Goal: Transaction & Acquisition: Purchase product/service

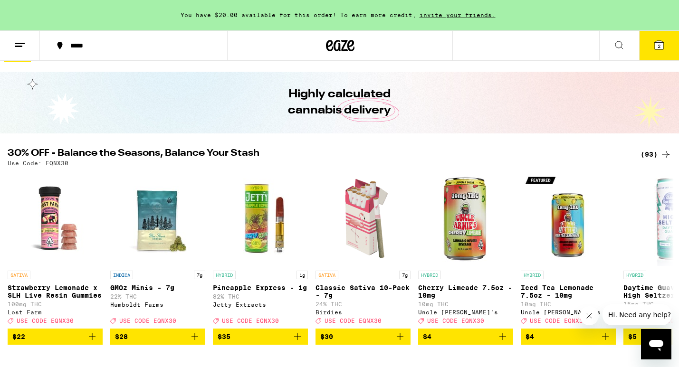
scroll to position [28, 0]
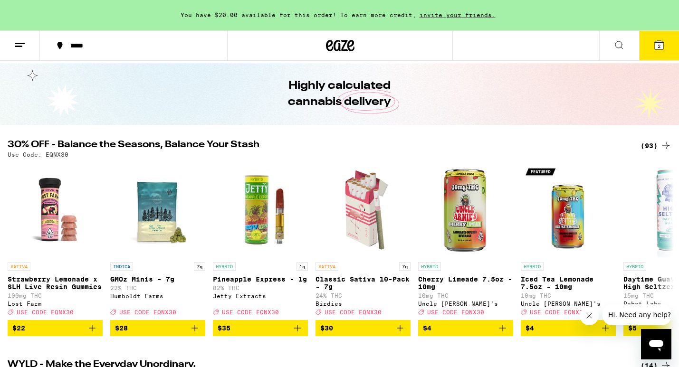
click at [649, 144] on div "(93)" at bounding box center [655, 145] width 31 height 11
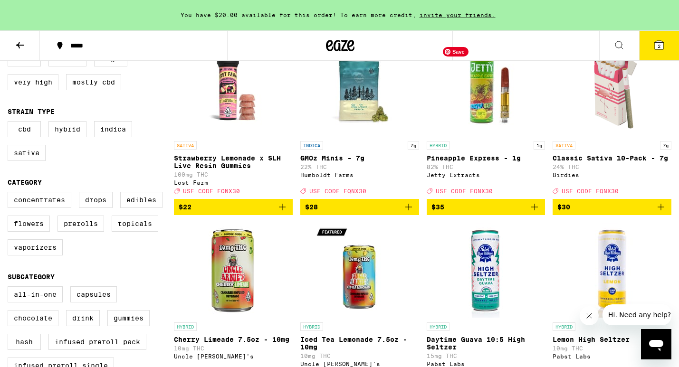
scroll to position [127, 0]
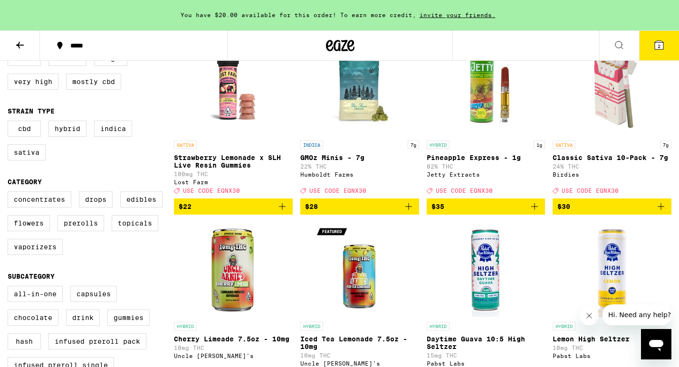
click at [538, 212] on icon "Add to bag" at bounding box center [534, 206] width 11 height 11
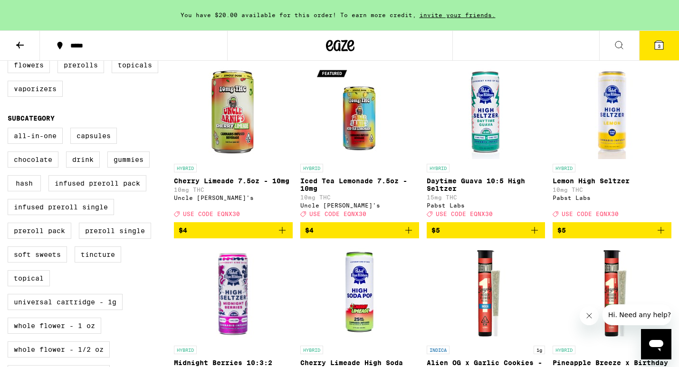
scroll to position [288, 0]
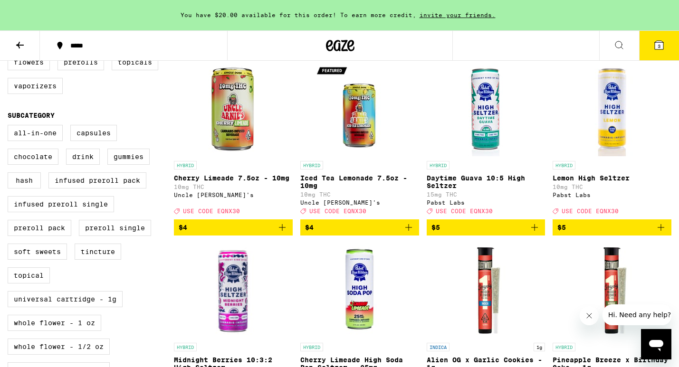
click at [537, 233] on icon "Add to bag" at bounding box center [534, 227] width 11 height 11
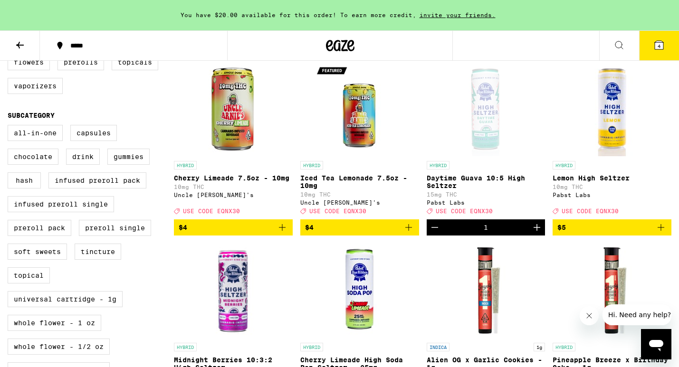
click at [537, 233] on icon "Increment" at bounding box center [536, 227] width 11 height 11
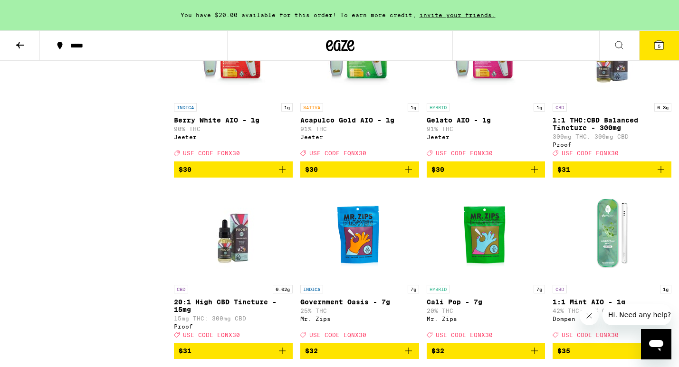
scroll to position [2524, 0]
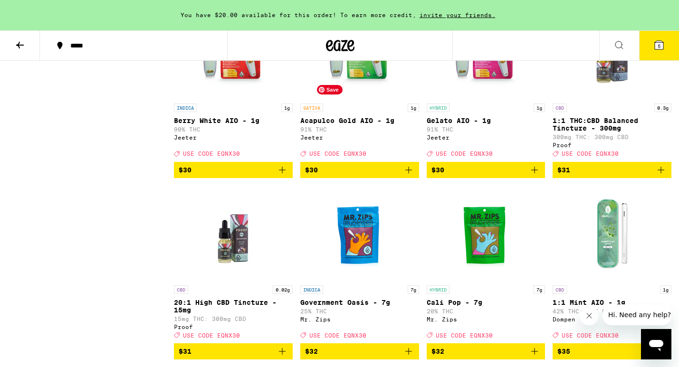
click at [371, 99] on img "Open page for Acapulco Gold AIO - 1g from Jeeter" at bounding box center [359, 51] width 95 height 95
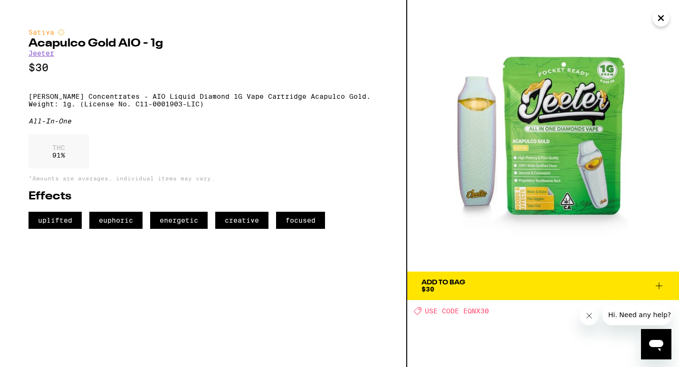
click at [480, 286] on span "Add To Bag $30" at bounding box center [542, 285] width 243 height 13
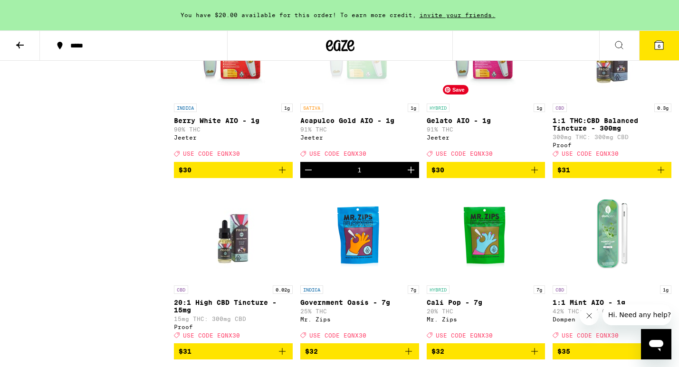
click at [495, 99] on img "Open page for Gelato AIO - 1g from Jeeter" at bounding box center [485, 51] width 95 height 95
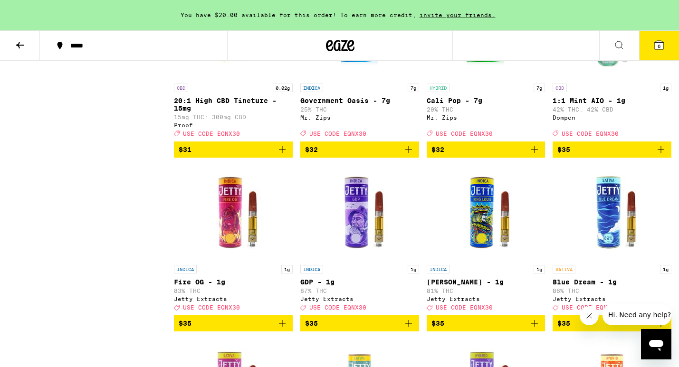
scroll to position [2690, 0]
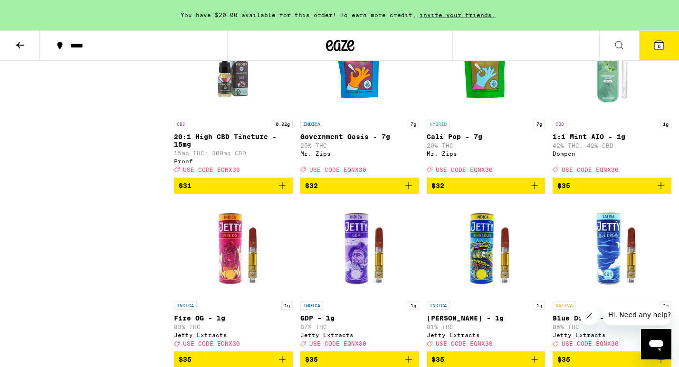
click at [576, 191] on span "$35" at bounding box center [611, 185] width 109 height 11
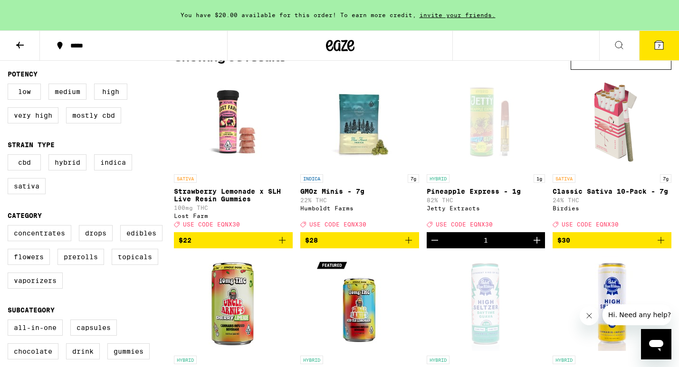
scroll to position [0, 0]
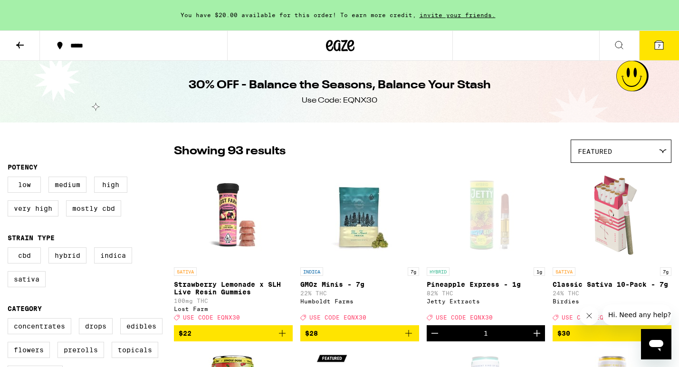
click at [654, 47] on icon at bounding box center [658, 44] width 11 height 11
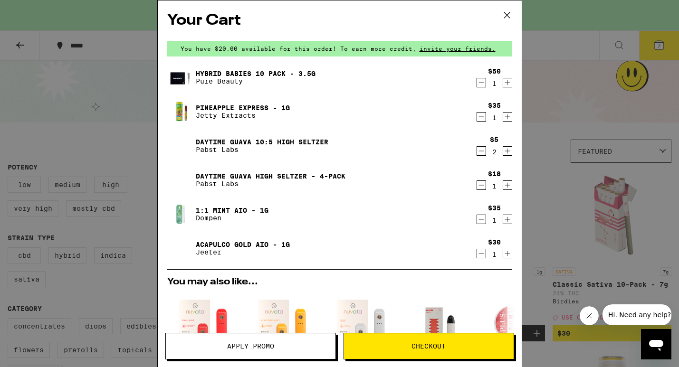
click at [479, 81] on icon "Decrement" at bounding box center [481, 82] width 9 height 11
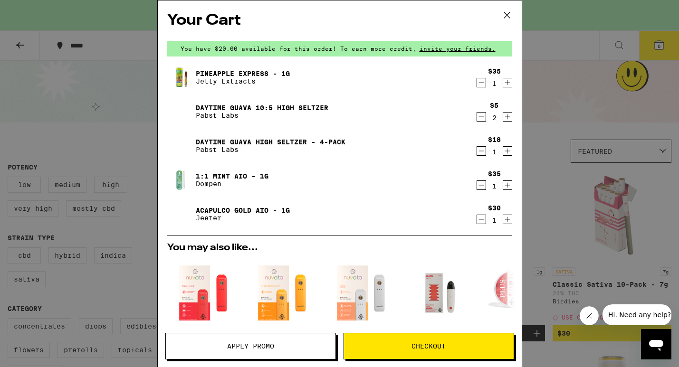
click at [479, 117] on icon "Decrement" at bounding box center [481, 116] width 9 height 11
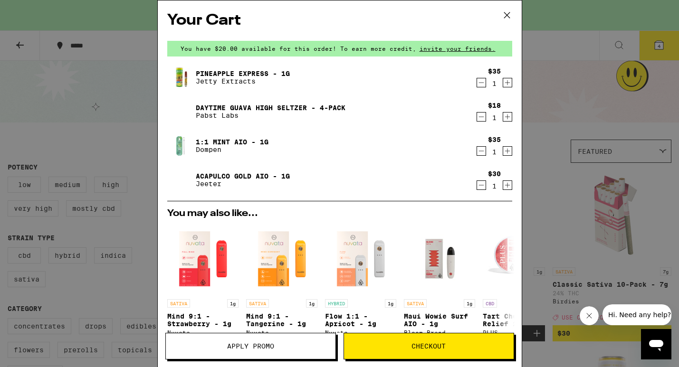
click at [253, 71] on link "Pineapple Express - 1g" at bounding box center [243, 74] width 94 height 8
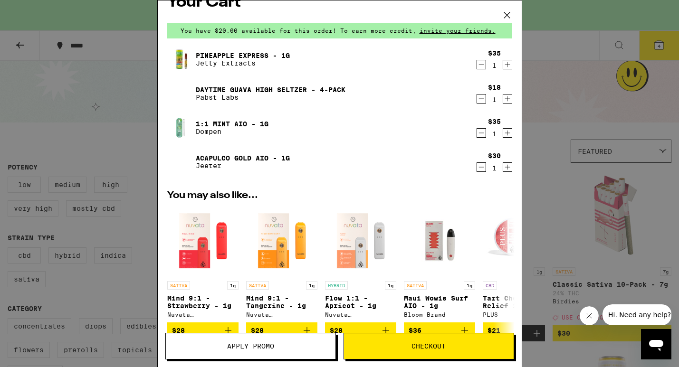
scroll to position [19, 0]
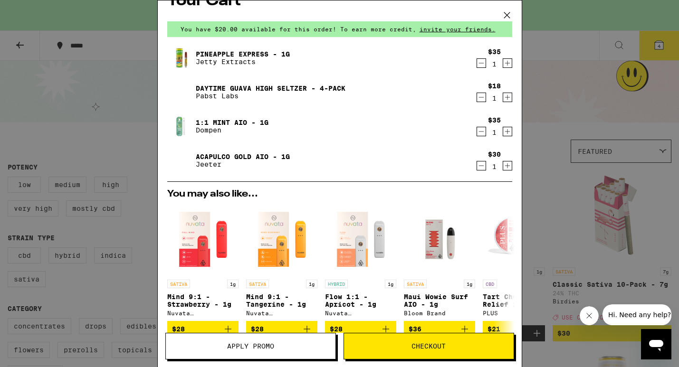
click at [228, 55] on link "Pineapple Express - 1g" at bounding box center [243, 54] width 94 height 8
click at [480, 64] on icon "Decrement" at bounding box center [481, 62] width 9 height 11
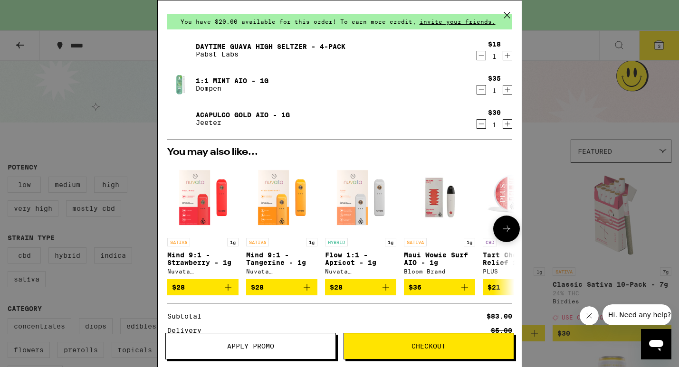
scroll to position [28, 0]
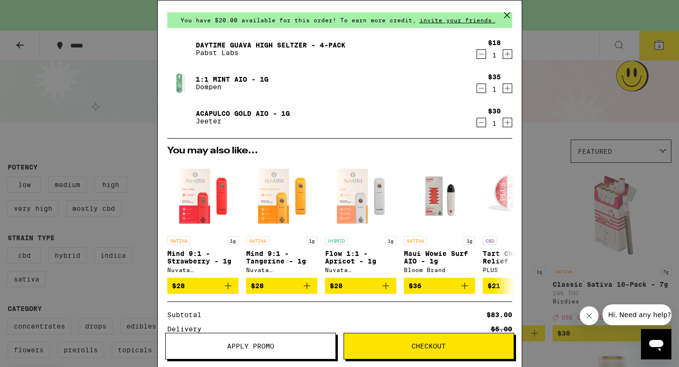
click at [178, 118] on img at bounding box center [180, 117] width 27 height 27
click at [219, 112] on link "Acapulco Gold AIO - 1g" at bounding box center [243, 114] width 94 height 8
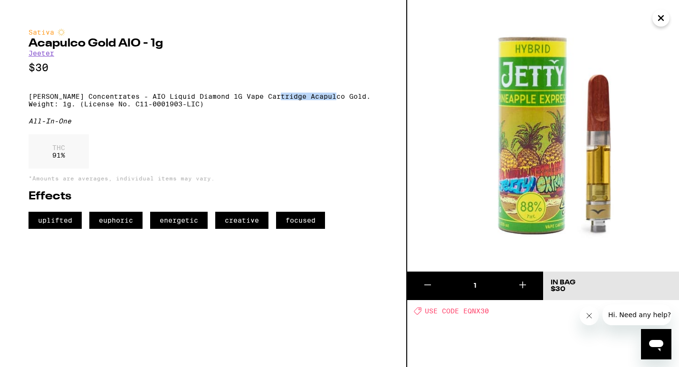
drag, startPoint x: 281, startPoint y: 101, endPoint x: 338, endPoint y: 104, distance: 57.1
click at [338, 104] on p "[PERSON_NAME] Concentrates - AIO Liquid Diamond 1G Vape Cartridge Acapulco Gold…" at bounding box center [202, 100] width 349 height 15
copy p "Acapulco Gold"
click at [659, 21] on icon "Close" at bounding box center [660, 18] width 11 height 14
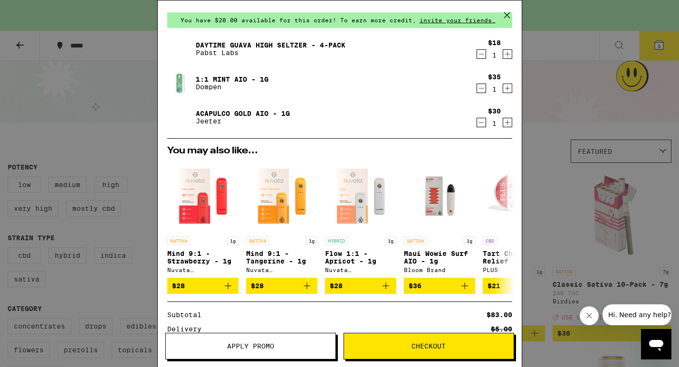
click at [427, 343] on span "Checkout" at bounding box center [428, 346] width 34 height 7
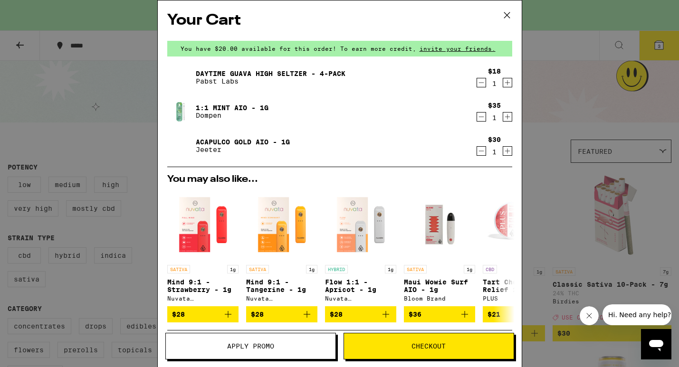
click at [262, 343] on span "Apply Promo" at bounding box center [250, 346] width 47 height 7
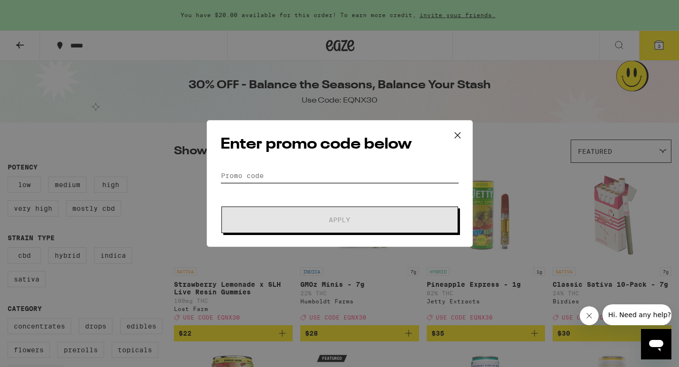
click at [282, 174] on input "Promo Code" at bounding box center [339, 176] width 238 height 14
paste input "EQNX30"
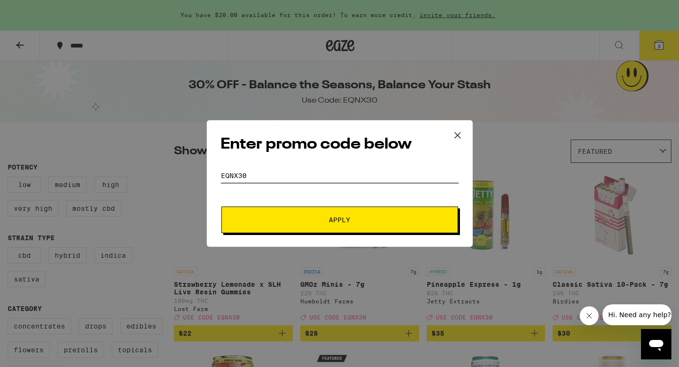
type input "EQNX30"
click at [277, 217] on span "Apply" at bounding box center [339, 220] width 171 height 7
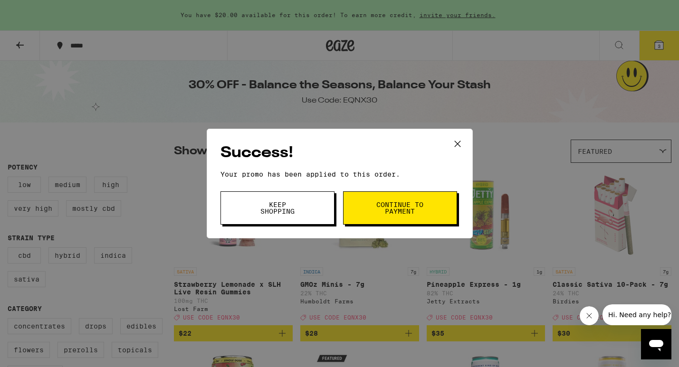
click at [383, 209] on span "Continue to payment" at bounding box center [400, 207] width 48 height 13
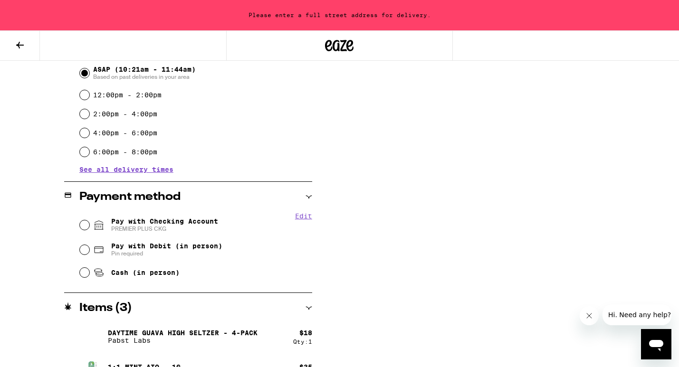
scroll to position [308, 0]
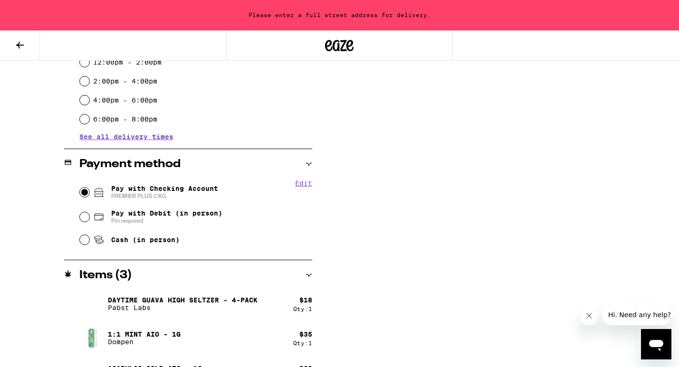
click at [85, 195] on input "Pay with Checking Account PREMIER PLUS CKG" at bounding box center [84, 192] width 9 height 9
radio input "true"
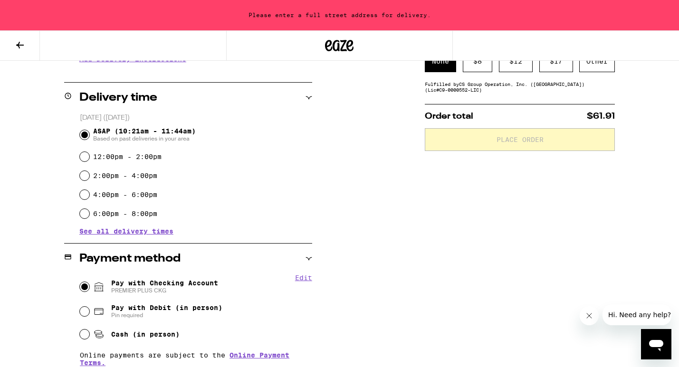
scroll to position [63, 0]
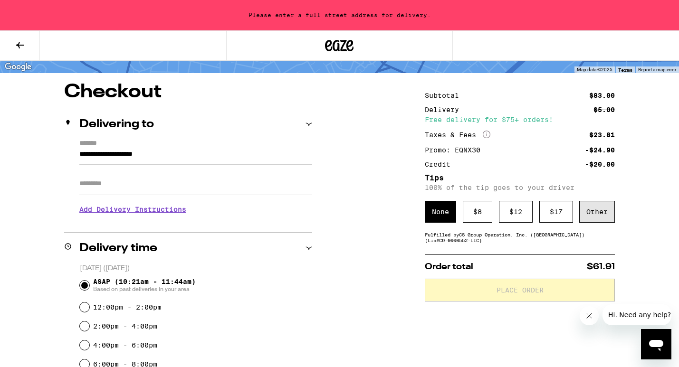
click at [593, 216] on div "Other" at bounding box center [597, 212] width 36 height 22
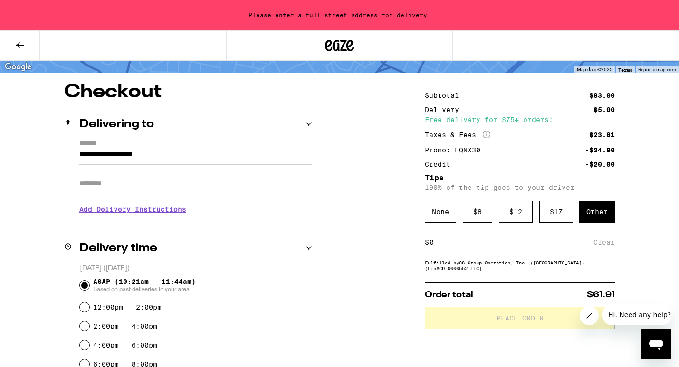
type input "5"
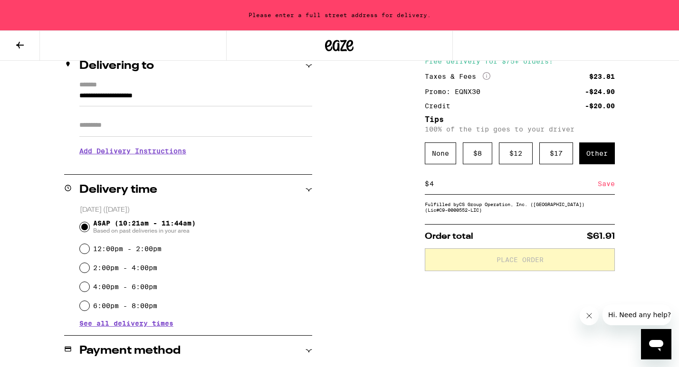
scroll to position [122, 0]
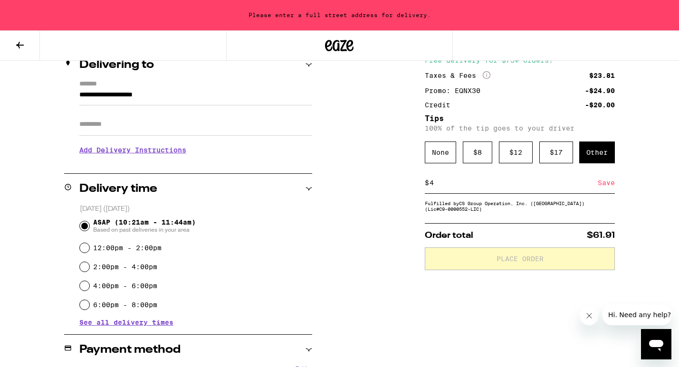
type input "4"
click at [601, 185] on div "Save" at bounding box center [605, 182] width 17 height 21
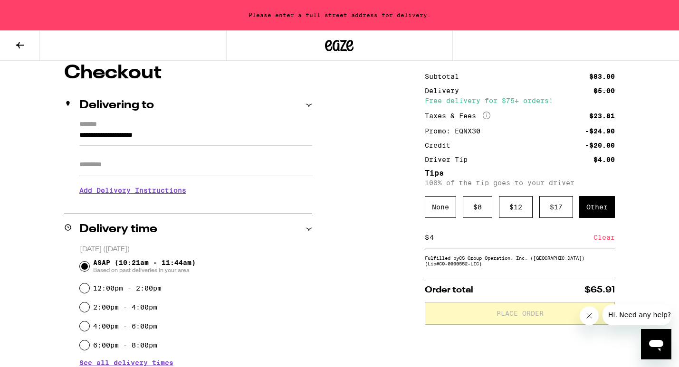
scroll to position [82, 0]
click at [80, 135] on input "**********" at bounding box center [195, 137] width 233 height 16
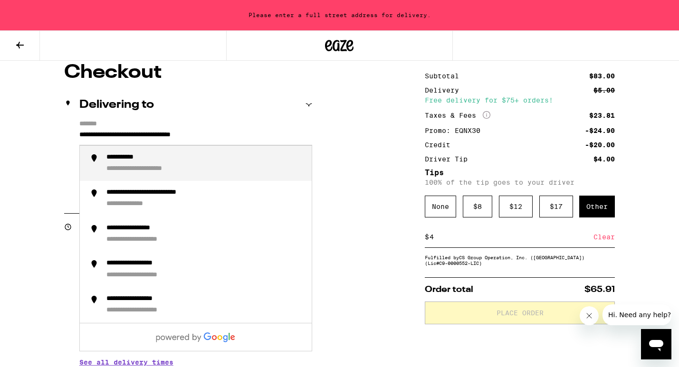
drag, startPoint x: 172, startPoint y: 135, endPoint x: 143, endPoint y: 135, distance: 29.0
click at [143, 135] on input "**********" at bounding box center [195, 137] width 233 height 16
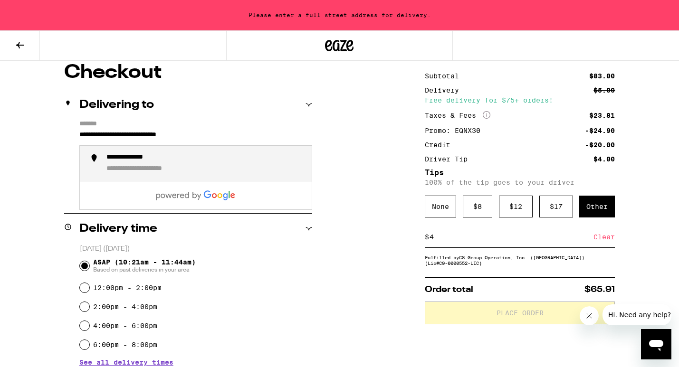
click at [143, 162] on div "**********" at bounding box center [138, 157] width 65 height 9
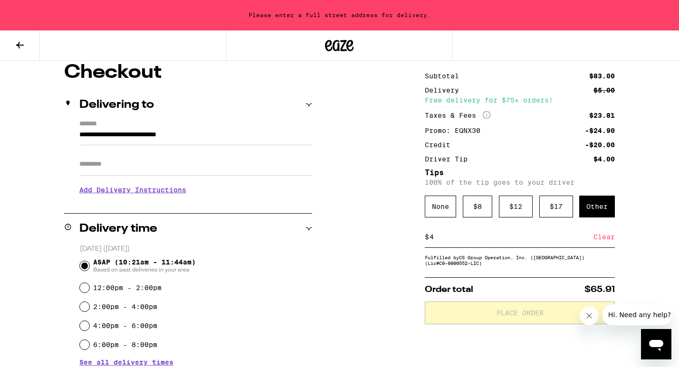
scroll to position [52, 0]
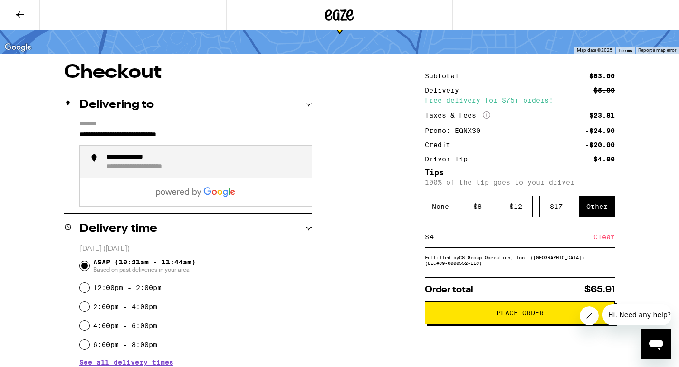
click at [252, 135] on input "**********" at bounding box center [195, 137] width 233 height 16
click at [228, 173] on div "**********" at bounding box center [205, 163] width 198 height 20
type input "**********"
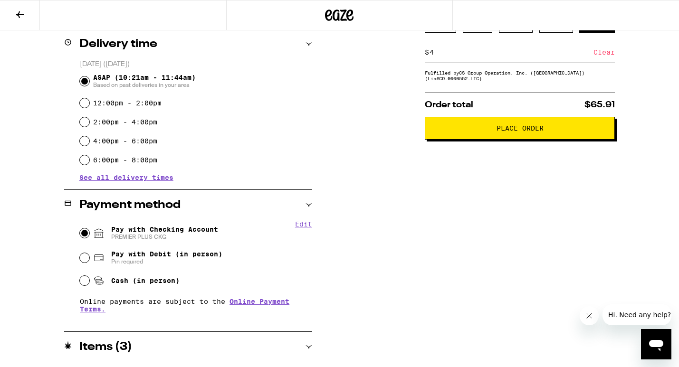
scroll to position [151, 0]
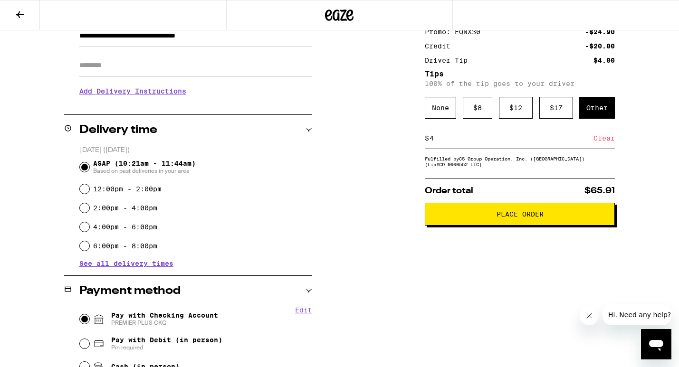
click at [483, 216] on span "Place Order" at bounding box center [520, 214] width 174 height 7
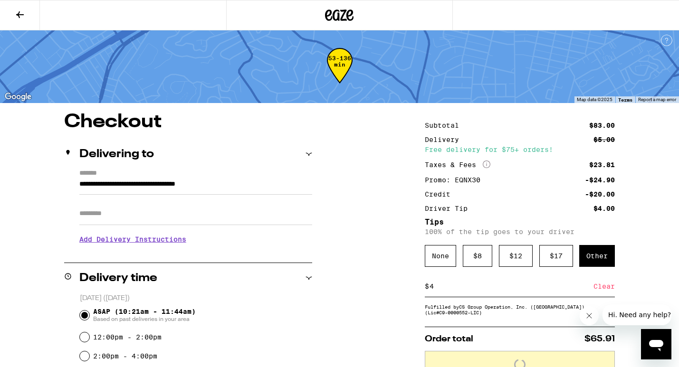
scroll to position [0, 0]
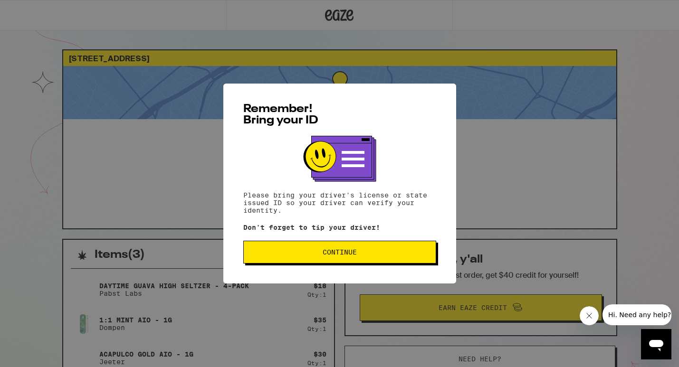
click at [346, 252] on span "Continue" at bounding box center [339, 252] width 34 height 7
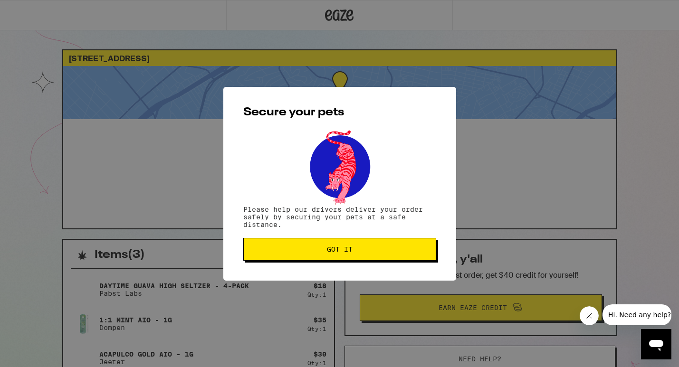
click at [346, 252] on span "Got it" at bounding box center [340, 249] width 26 height 7
